Goal: Information Seeking & Learning: Learn about a topic

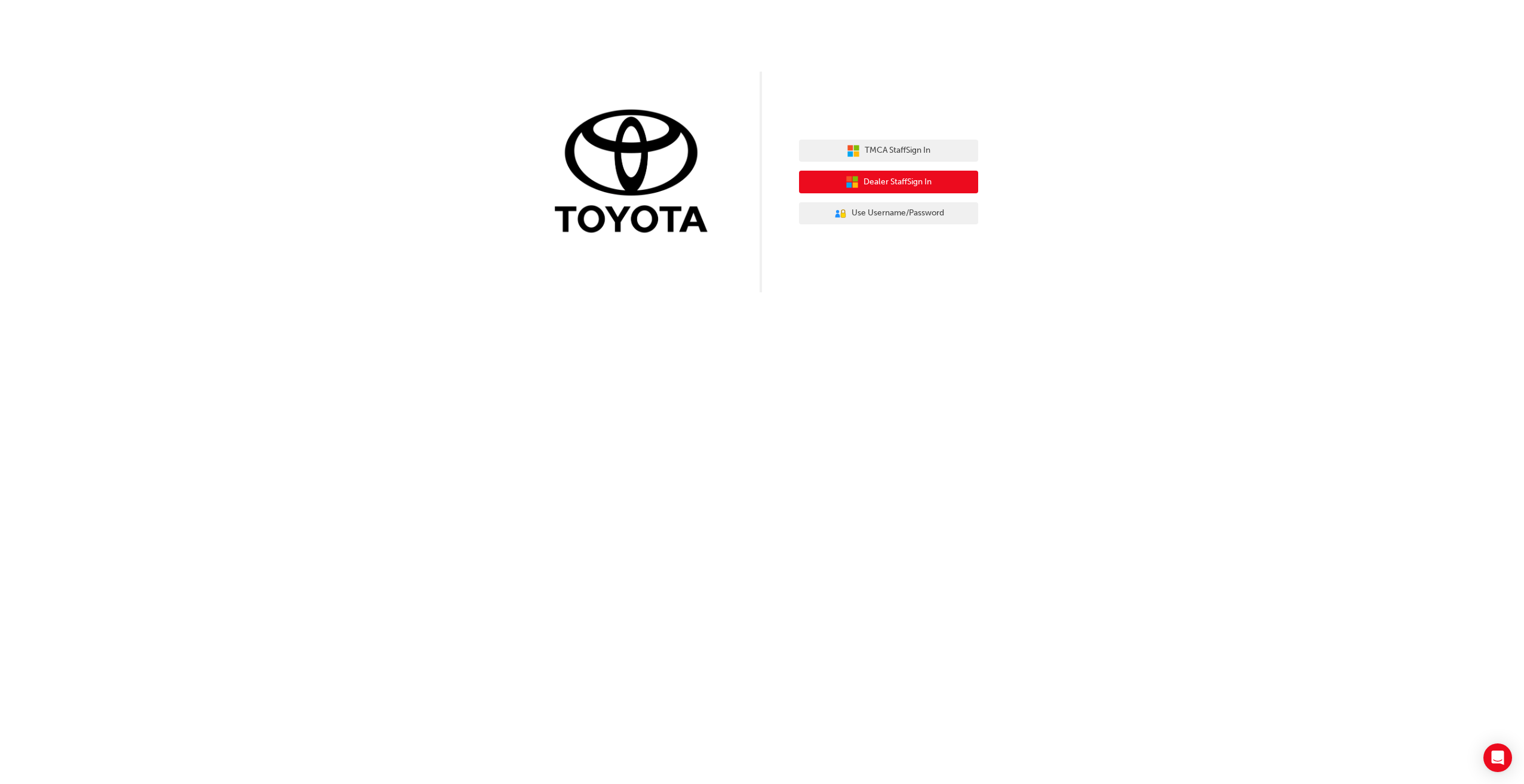
click at [920, 178] on span "Dealer Staff Sign In" at bounding box center [897, 182] width 68 height 14
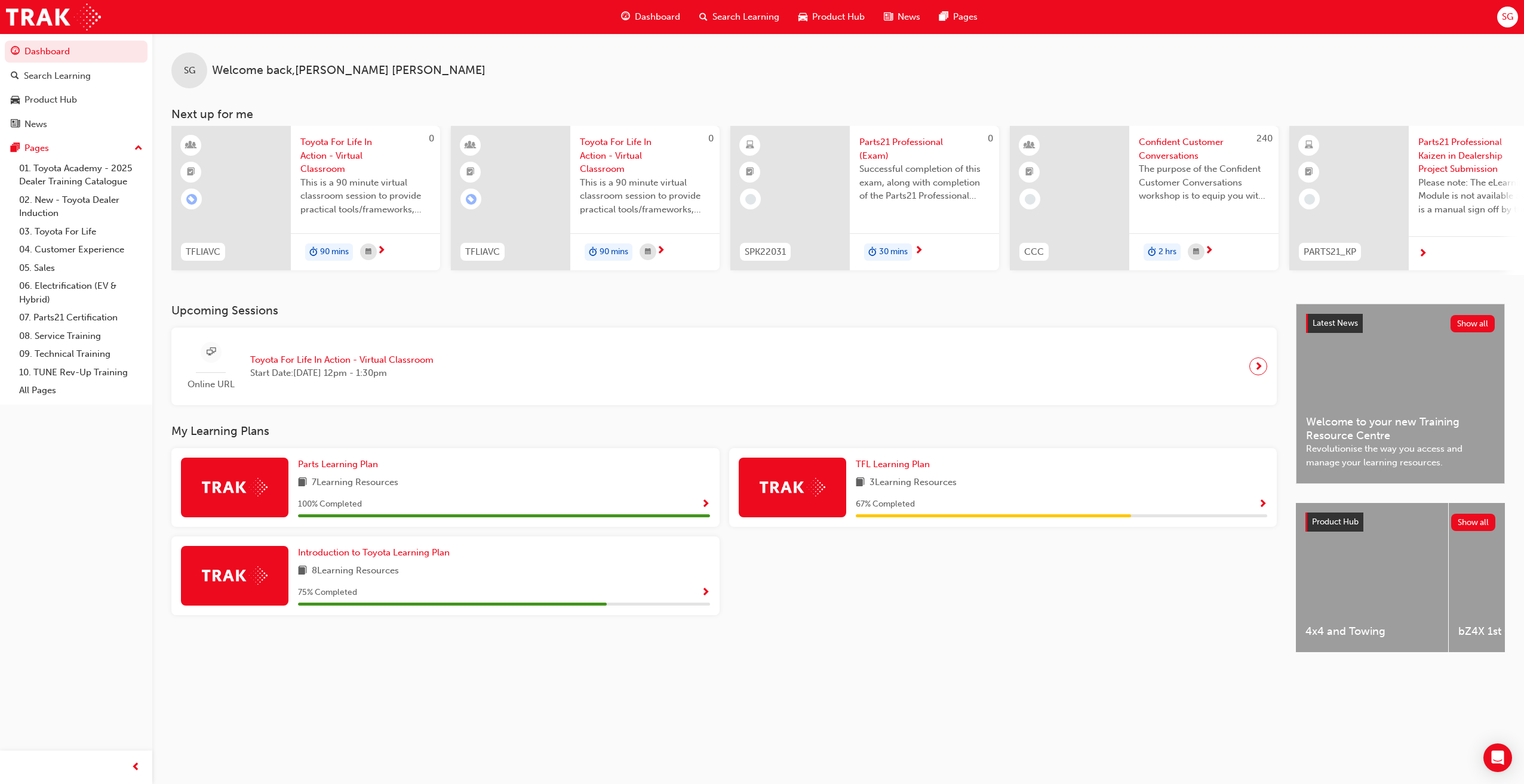
click at [1429, 256] on div at bounding box center [1483, 253] width 149 height 35
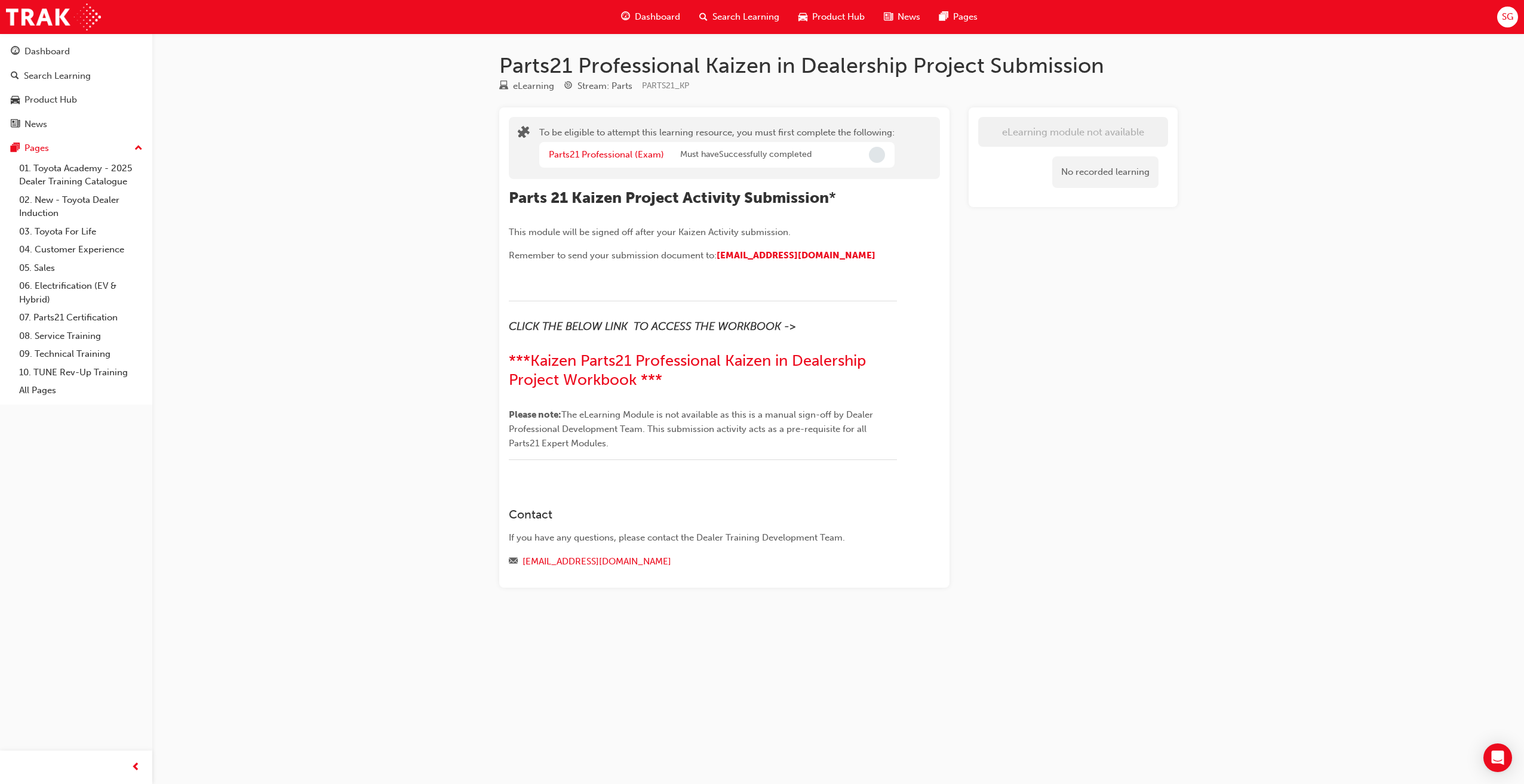
click at [883, 156] on span "Incomplete" at bounding box center [877, 154] width 16 height 16
